Goal: Information Seeking & Learning: Learn about a topic

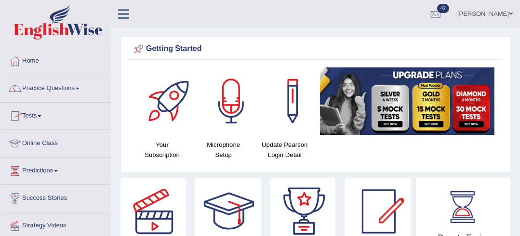
click at [69, 95] on link "Practice Questions" at bounding box center [55, 87] width 110 height 24
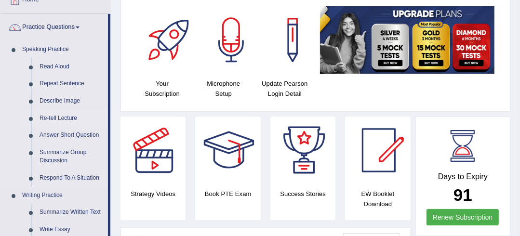
scroll to position [154, 0]
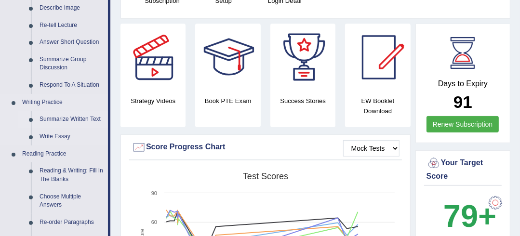
click at [103, 114] on link "Summarize Written Text" at bounding box center [71, 119] width 73 height 17
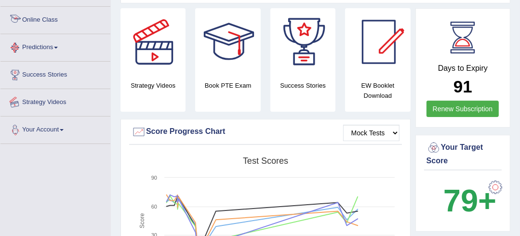
scroll to position [212, 0]
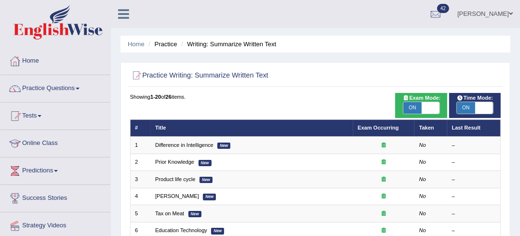
click at [411, 106] on span "ON" at bounding box center [412, 108] width 18 height 12
checkbox input "false"
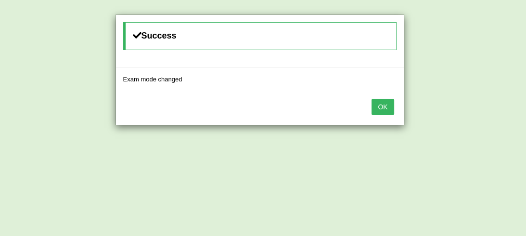
click at [377, 113] on button "OK" at bounding box center [383, 107] width 22 height 16
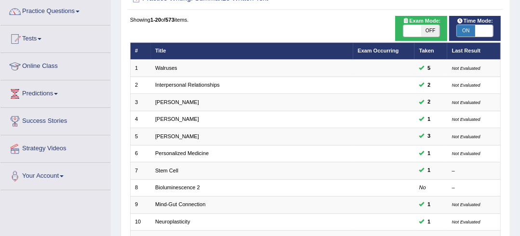
scroll to position [116, 0]
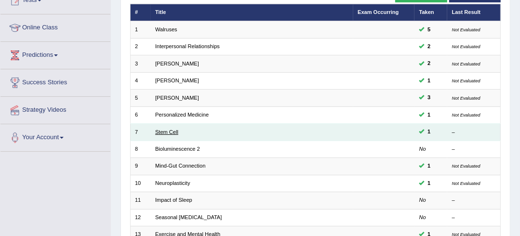
click at [171, 130] on link "Stem Cell" at bounding box center [166, 132] width 23 height 6
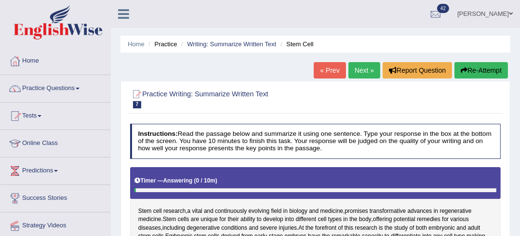
click at [319, 76] on link "« Prev" at bounding box center [329, 70] width 32 height 16
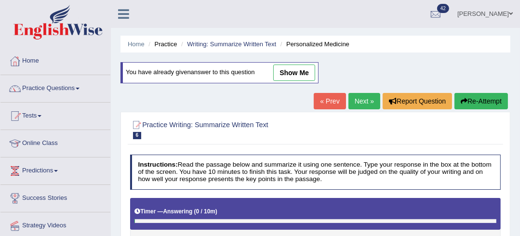
click at [310, 75] on link "show me" at bounding box center [294, 73] width 42 height 16
type textarea "The field of personalized medicine, an approach that tailors medical treatment …"
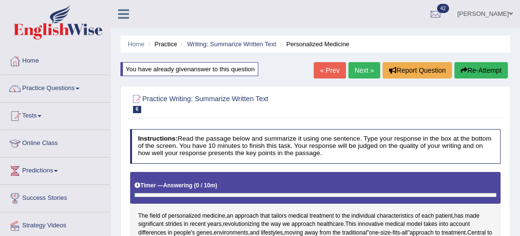
click at [364, 69] on link "Next »" at bounding box center [364, 70] width 32 height 16
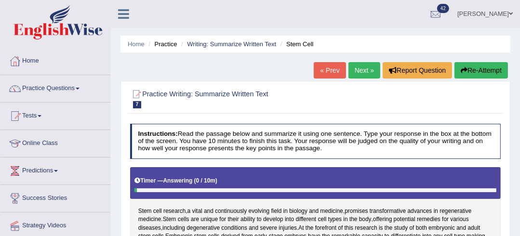
click at [363, 72] on link "Next »" at bounding box center [364, 70] width 32 height 16
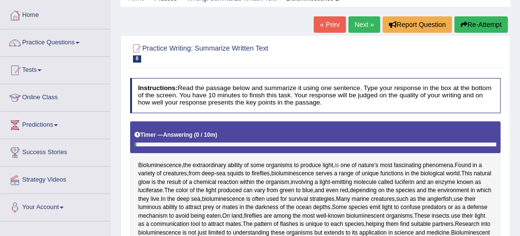
scroll to position [39, 0]
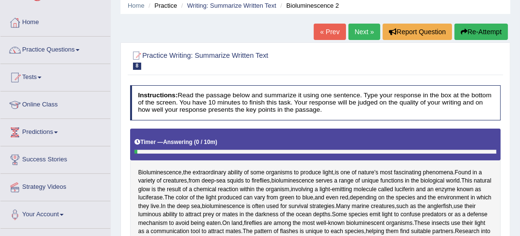
click at [366, 31] on link "Next »" at bounding box center [364, 32] width 32 height 16
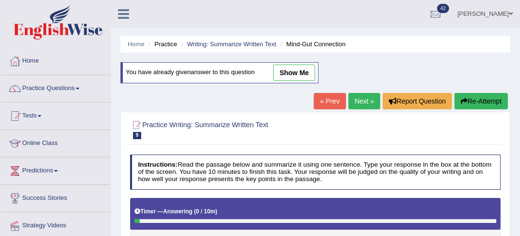
click at [362, 93] on link "Next »" at bounding box center [364, 101] width 32 height 16
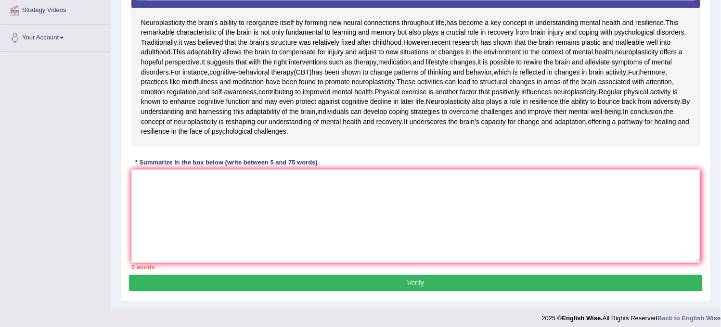
scroll to position [204, 0]
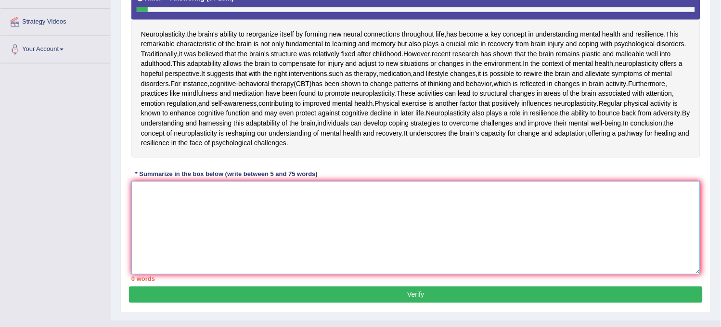
click at [254, 235] on textarea at bounding box center [415, 228] width 569 height 93
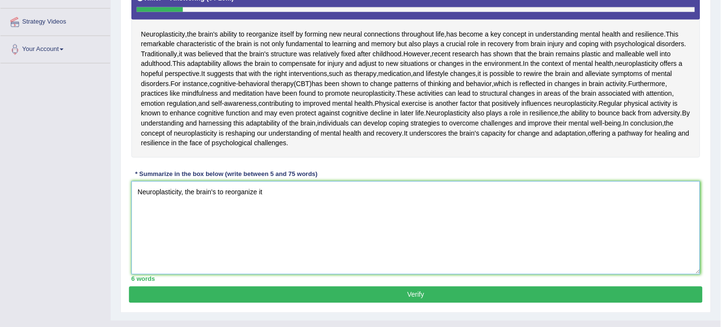
click at [254, 235] on textarea "Neuroplasticity, the brain's to reorganize it" at bounding box center [415, 228] width 569 height 93
click at [282, 235] on textarea "Neuroplasticity, the brain's to reorganize it" at bounding box center [415, 228] width 569 height 93
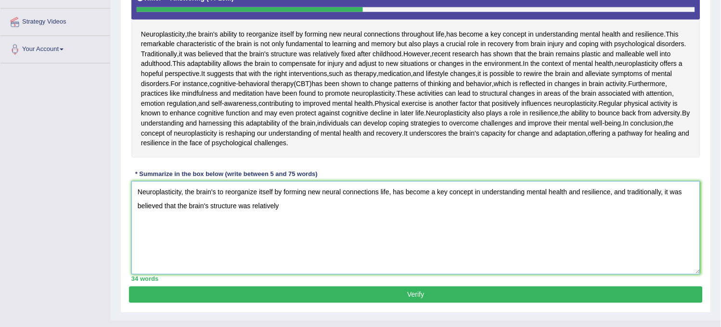
click at [318, 235] on textarea "Neuroplasticity, the brain's to reorganize itself by forming new neural connect…" at bounding box center [415, 228] width 569 height 93
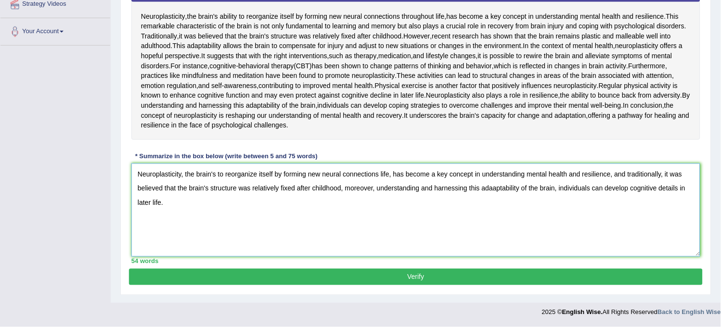
scroll to position [311, 0]
type textarea "Neuroplasticity, the brain's to reorganize itself by forming new neural connect…"
click at [343, 235] on button "Verify" at bounding box center [416, 277] width 574 height 16
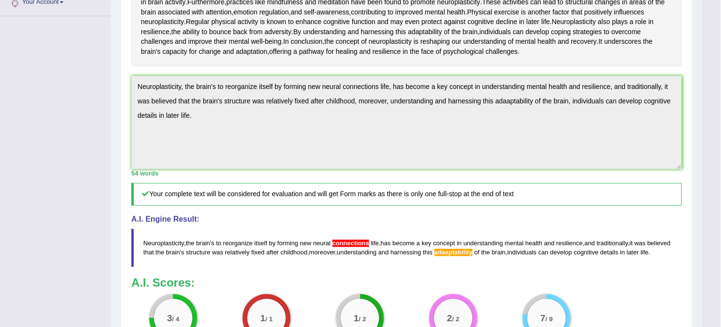
scroll to position [261, 0]
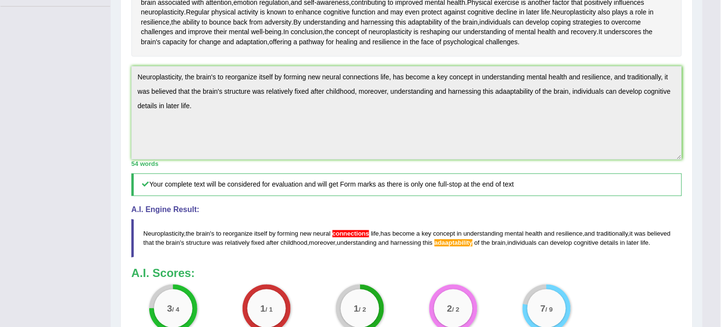
drag, startPoint x: 137, startPoint y: 175, endPoint x: 425, endPoint y: 218, distance: 291.1
click at [425, 160] on textarea "Neuroplasticity, the brain's to reorganize itself by forming new neural connect…" at bounding box center [406, 112] width 551 height 93
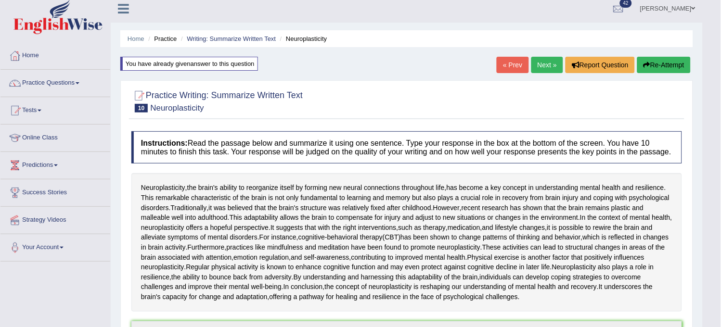
scroll to position [0, 0]
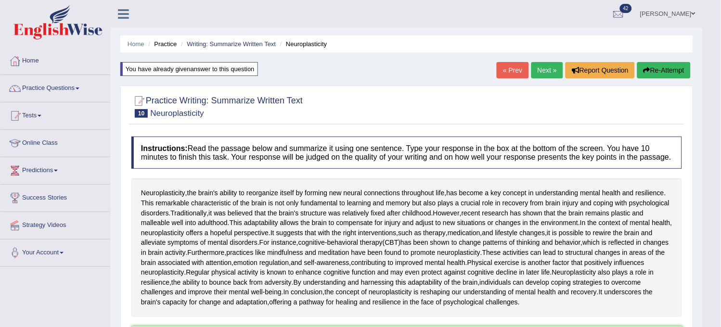
click at [526, 74] on button "Re-Attempt" at bounding box center [664, 70] width 53 height 16
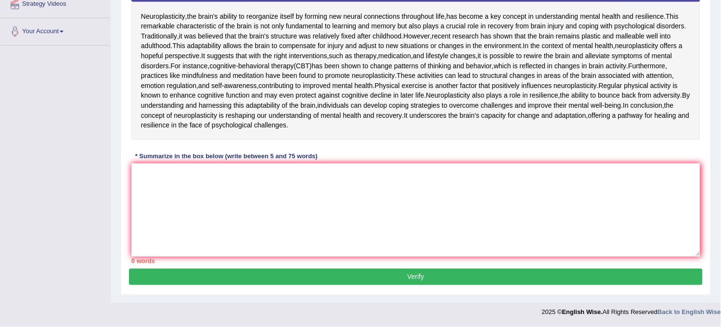
scroll to position [267, 0]
click at [472, 257] on textarea at bounding box center [415, 210] width 569 height 93
paste textarea "Neuroplasticity, the brain's to reorganize itself by forming new neural connect…"
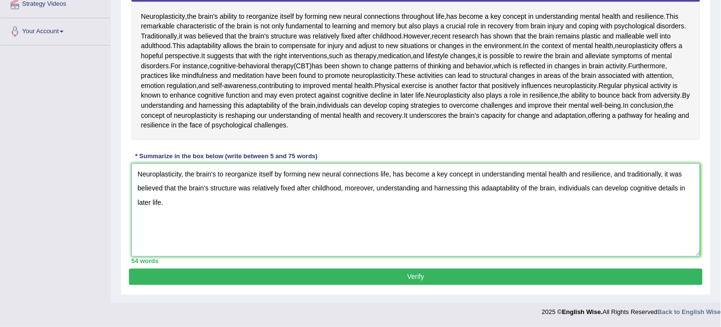
click at [493, 232] on textarea "Neuroplasticity, the brain's to reorganize itself by forming new neural connect…" at bounding box center [415, 210] width 569 height 93
click at [379, 219] on textarea "Neuroplasticity, the brain's to reorganize itself by forming new neural connect…" at bounding box center [415, 210] width 569 height 93
type textarea "Neuroplasticity, the brain's to reorganize itself by forming new neural connect…"
click at [402, 272] on button "Verify" at bounding box center [416, 277] width 574 height 16
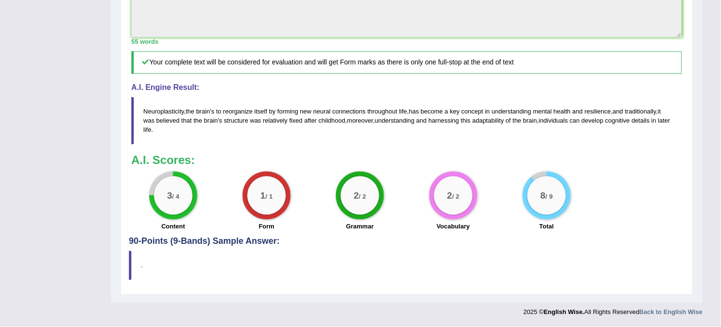
scroll to position [482, 0]
